Goal: Find specific page/section

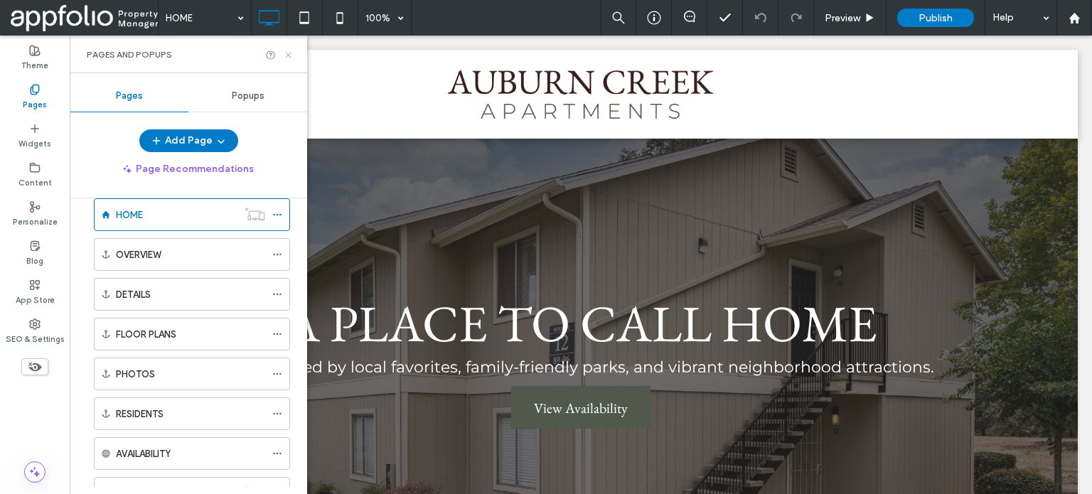
click at [290, 53] on use at bounding box center [288, 55] width 6 height 6
